Goal: Task Accomplishment & Management: Complete application form

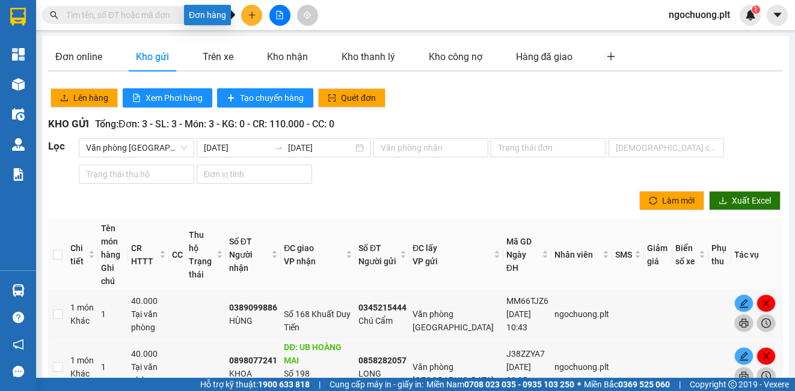
click at [250, 20] on button at bounding box center [251, 15] width 21 height 21
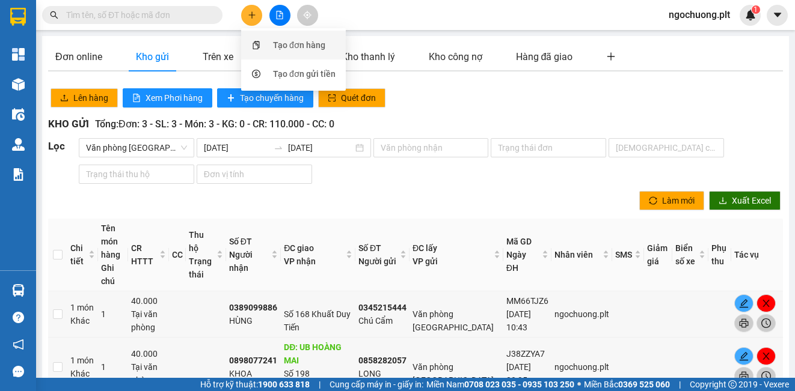
click at [285, 51] on div "Tạo đơn hàng" at bounding box center [299, 44] width 52 height 13
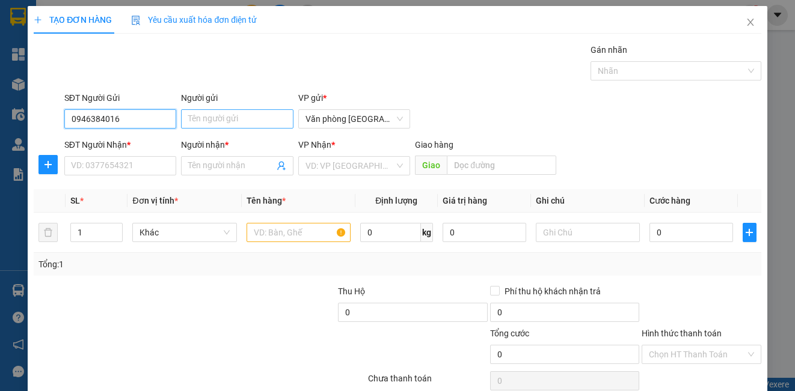
type input "0946384016"
click at [233, 112] on input "Người gửi" at bounding box center [237, 118] width 112 height 19
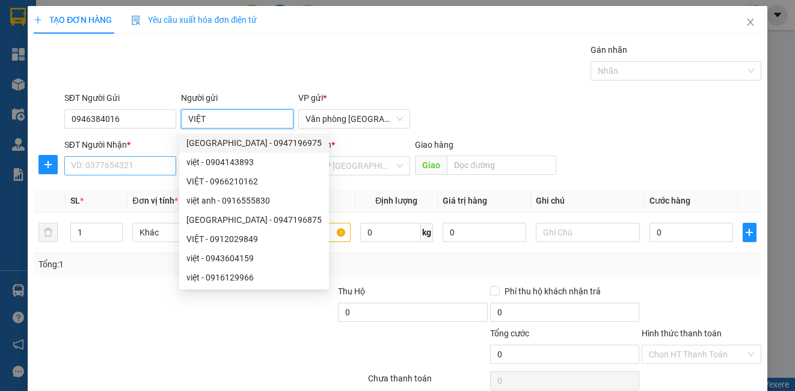
type input "VIỆT"
click at [140, 168] on input "SĐT Người Nhận *" at bounding box center [120, 165] width 112 height 19
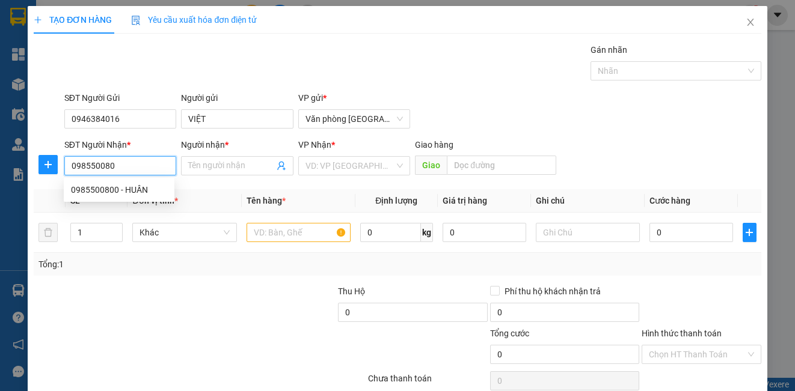
type input "0985500800"
click at [149, 190] on div "0985500800 - HUÂN" at bounding box center [119, 189] width 96 height 13
type input "HUÂN"
type input "30.000"
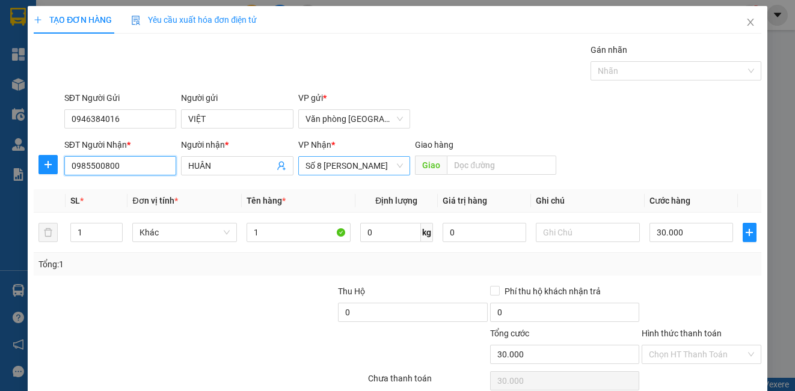
click at [342, 167] on span "Số 8 [PERSON_NAME]" at bounding box center [353, 166] width 97 height 18
type input "0985500800"
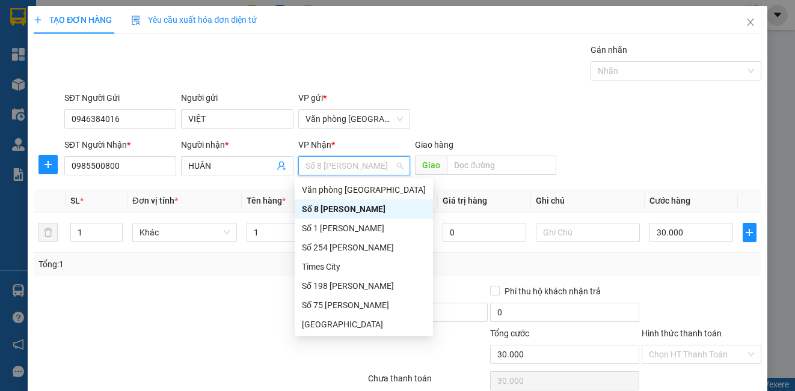
click at [325, 206] on div "Số 8 [PERSON_NAME]" at bounding box center [364, 209] width 124 height 13
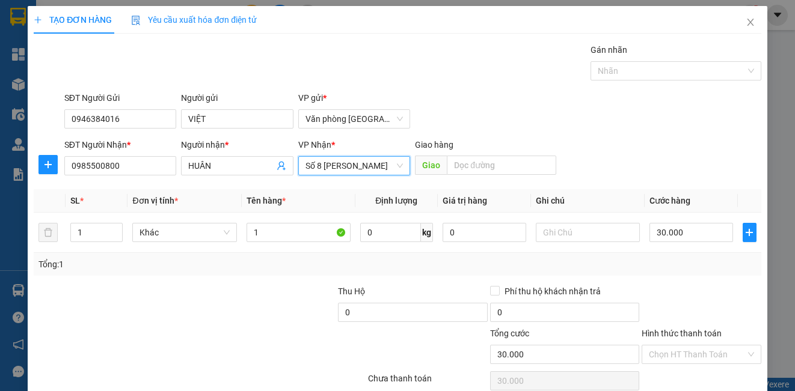
scroll to position [54, 0]
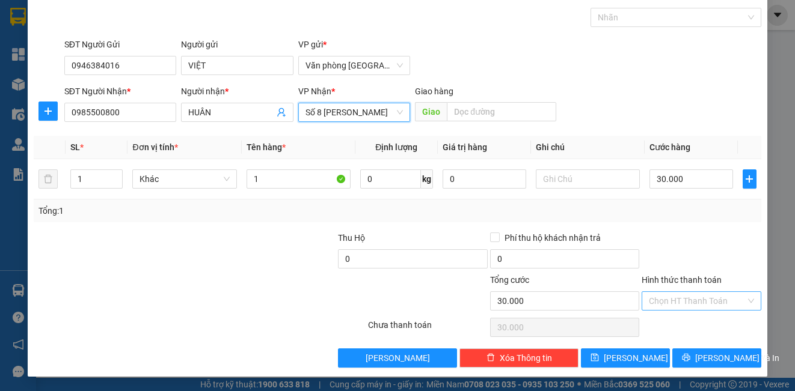
click at [669, 304] on input "Hình thức thanh toán" at bounding box center [697, 301] width 96 height 18
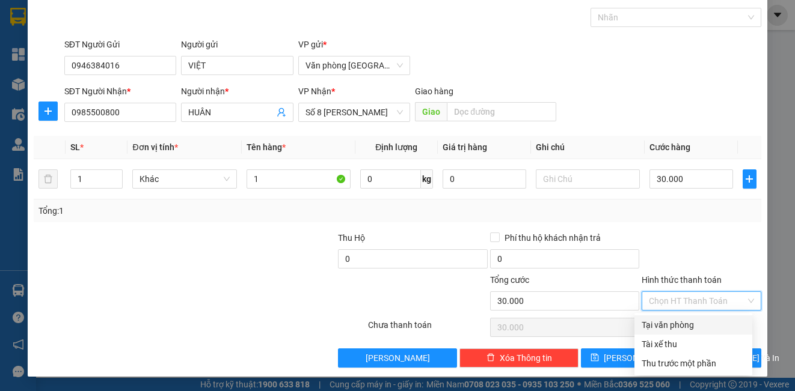
click at [671, 325] on div "Tại văn phòng" at bounding box center [693, 325] width 103 height 13
type input "0"
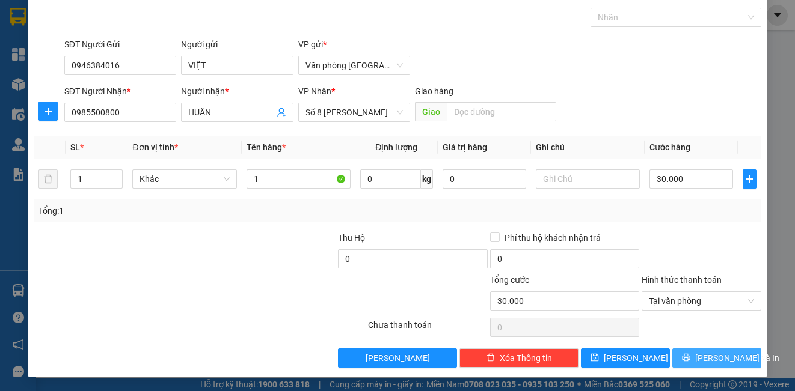
click at [695, 358] on button "[PERSON_NAME] và In" at bounding box center [716, 358] width 89 height 19
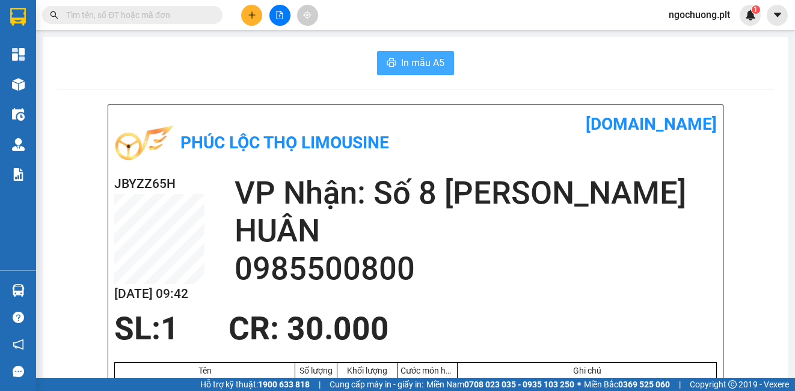
click at [401, 69] on span "In mẫu A5" at bounding box center [422, 62] width 43 height 15
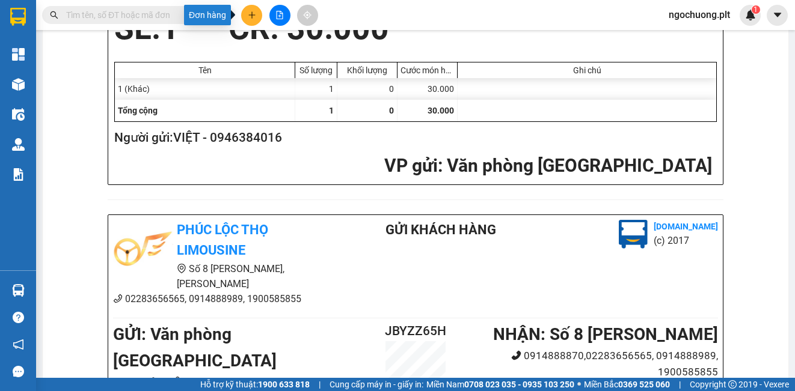
click at [254, 17] on icon "plus" at bounding box center [252, 15] width 8 height 8
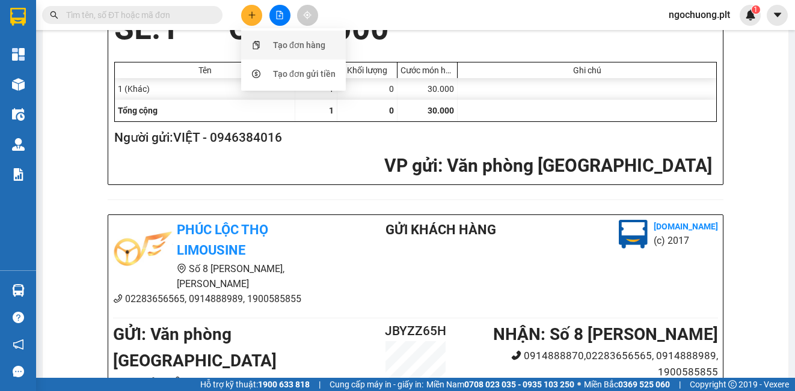
click at [298, 46] on div "Tạo đơn hàng" at bounding box center [299, 44] width 52 height 13
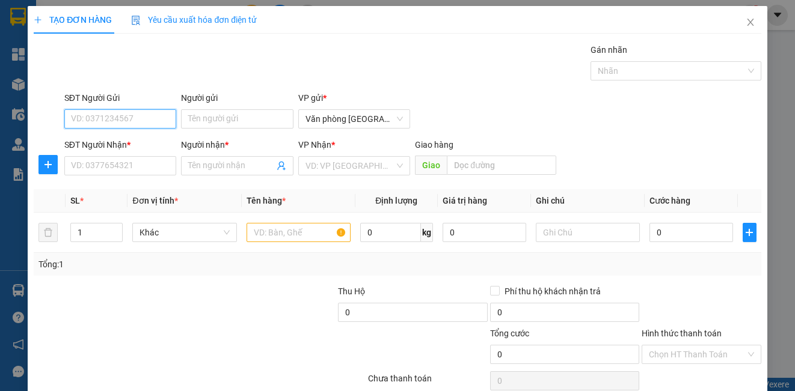
click at [147, 117] on input "SĐT Người Gửi" at bounding box center [120, 118] width 112 height 19
click at [120, 118] on input "SĐT Người Gửi" at bounding box center [120, 118] width 112 height 19
type input "0917749079"
click at [117, 143] on div "0917749079 - Chú ngân" at bounding box center [119, 142] width 96 height 13
type input "Chú ngân"
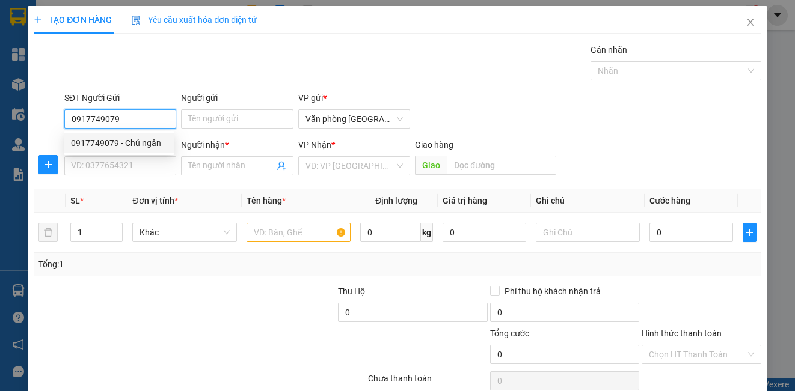
type input "0913048998"
type input "huy"
type input "320.000"
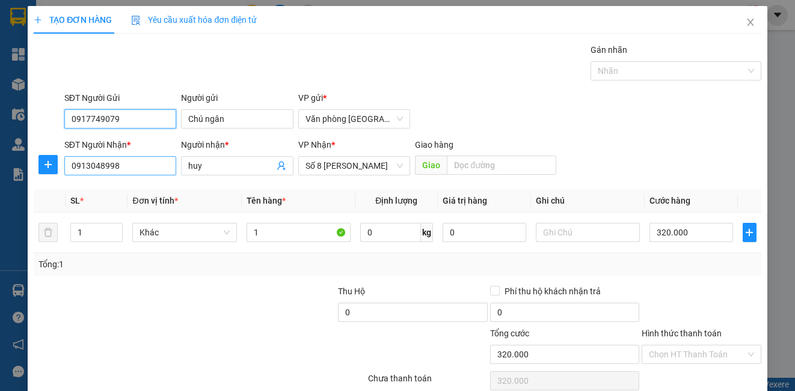
type input "0917749079"
click at [150, 172] on input "0913048998" at bounding box center [120, 165] width 112 height 19
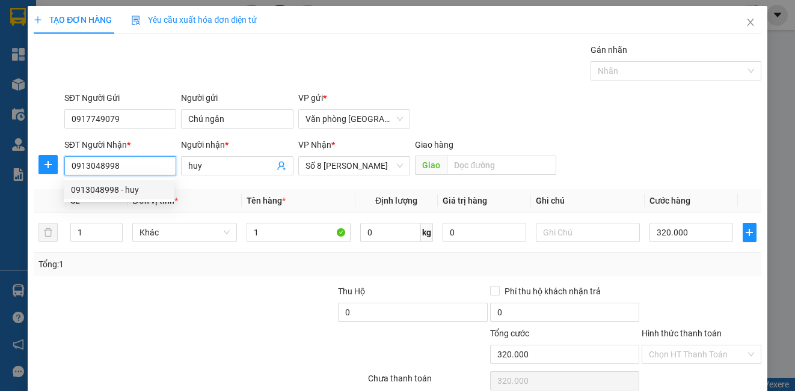
click at [105, 191] on div "0913048998 - huy" at bounding box center [119, 189] width 96 height 13
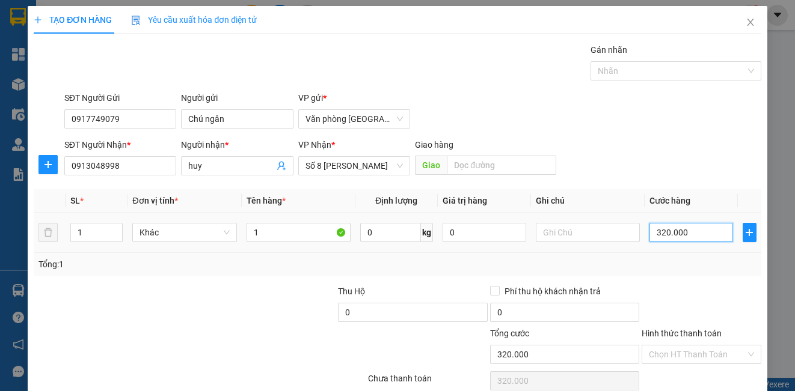
click at [687, 236] on input "320.000" at bounding box center [691, 232] width 84 height 19
type input "0"
type input "3"
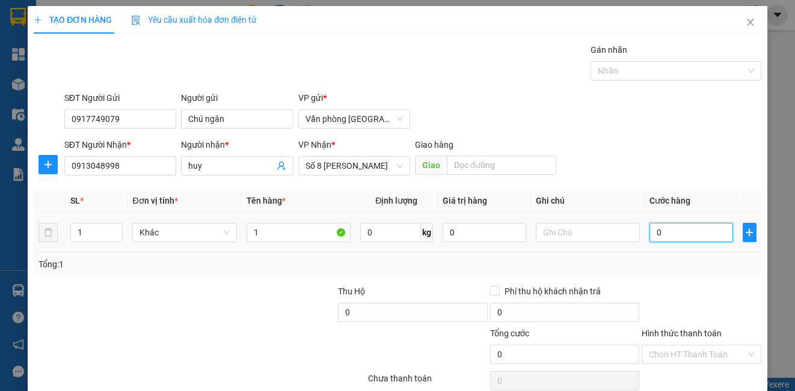
type input "3"
type input "03"
type input "30"
type input "030"
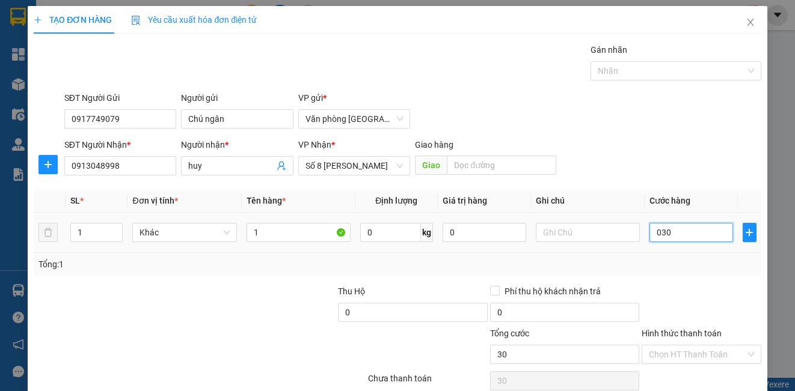
type input "300"
type input "0.300"
type input "3.000"
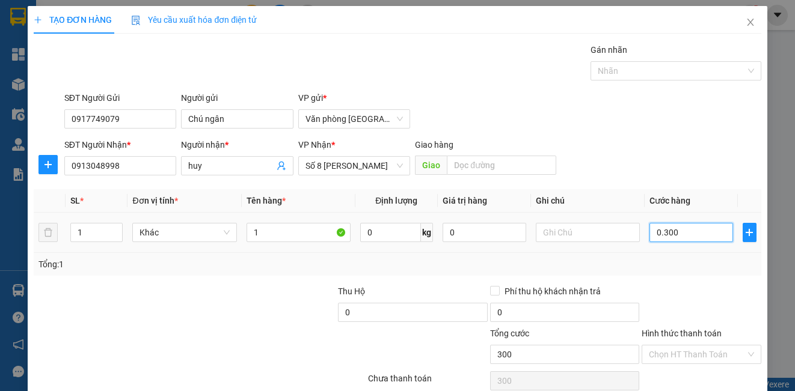
type input "03.000"
type input "30.000"
type input "030.000"
type input "300.000"
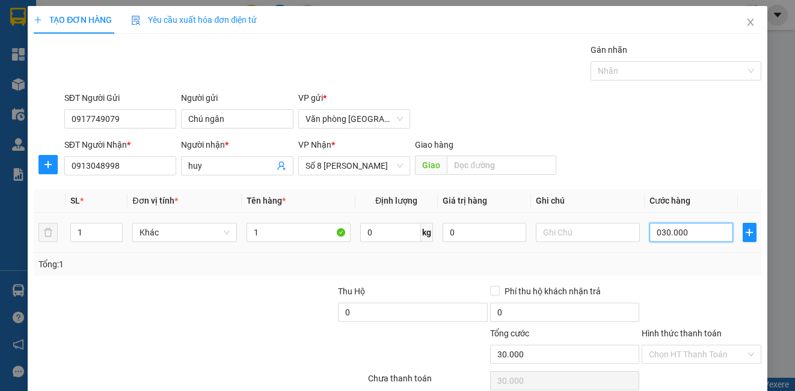
type input "300.000"
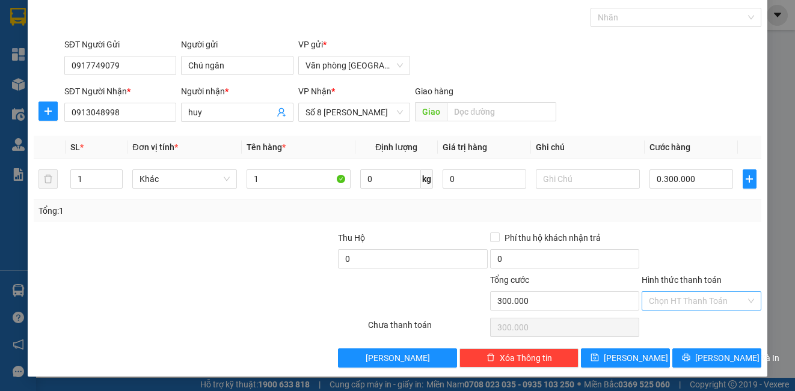
type input "300.000"
click at [670, 305] on input "Hình thức thanh toán" at bounding box center [697, 301] width 96 height 18
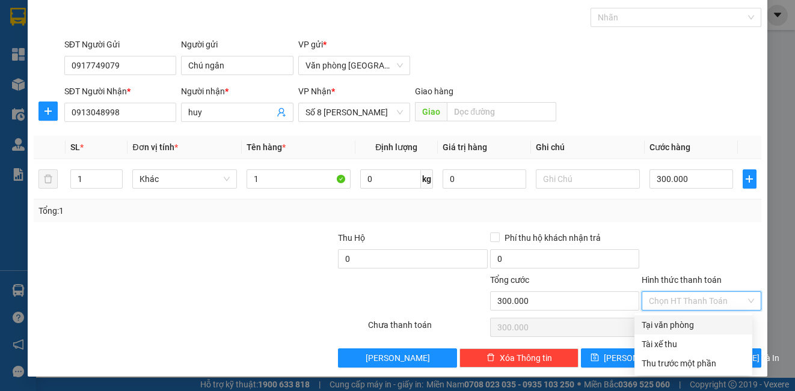
click at [673, 325] on div "Tại văn phòng" at bounding box center [693, 325] width 103 height 13
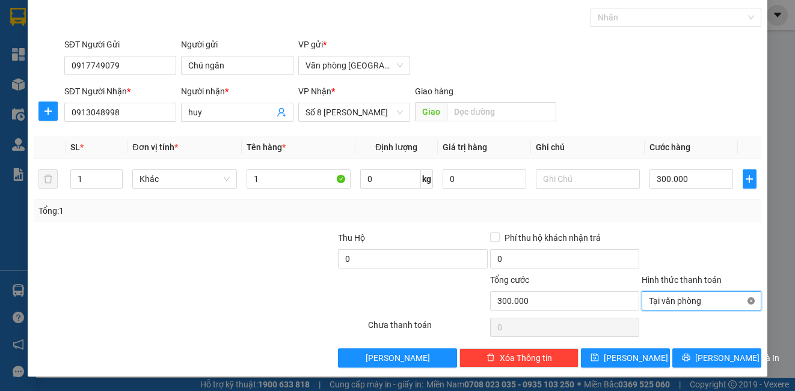
type input "300.000"
click at [703, 359] on span "[PERSON_NAME] và In" at bounding box center [737, 358] width 84 height 13
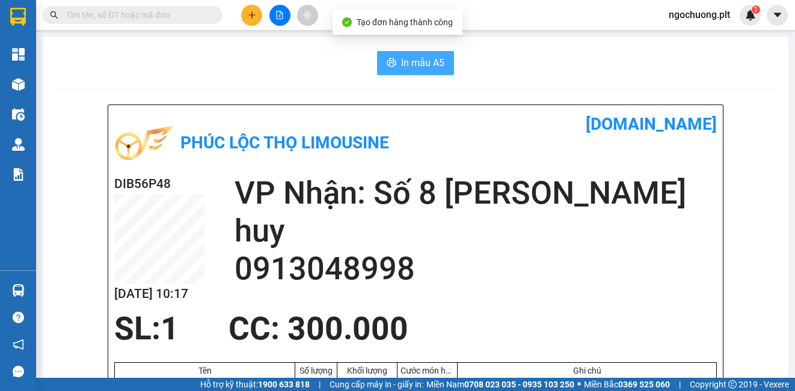
click at [440, 66] on button "In mẫu A5" at bounding box center [415, 63] width 77 height 24
